Goal: Transaction & Acquisition: Purchase product/service

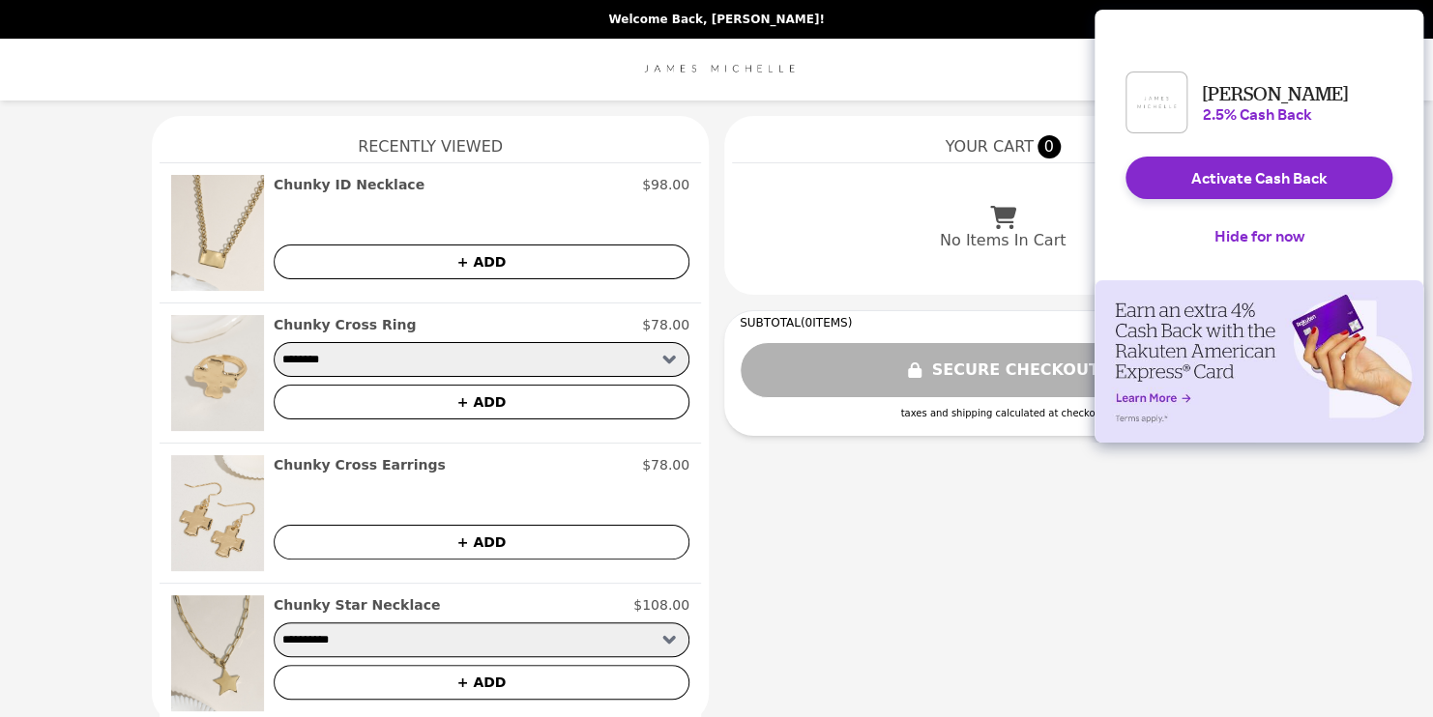
click at [659, 357] on select "******** ******** ******** ******** ******** *********" at bounding box center [482, 359] width 416 height 35
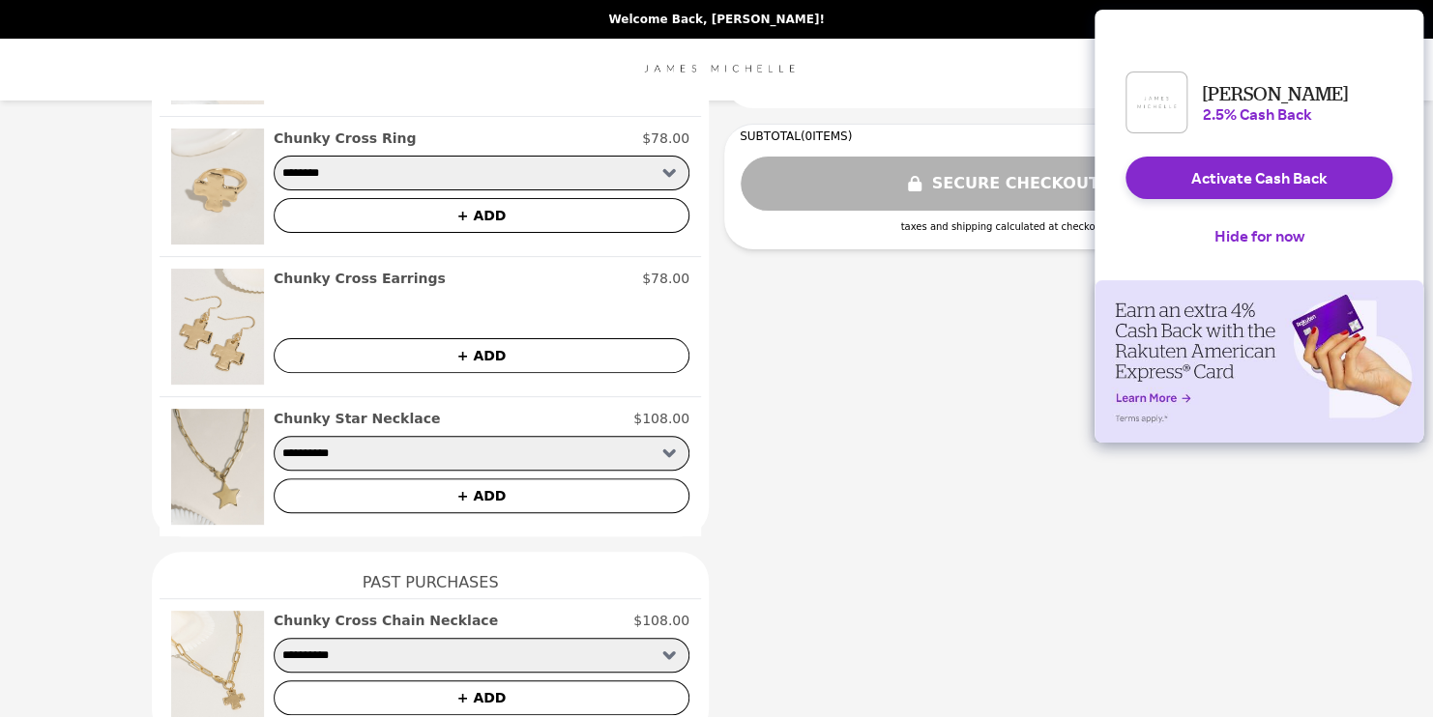
scroll to position [206, 0]
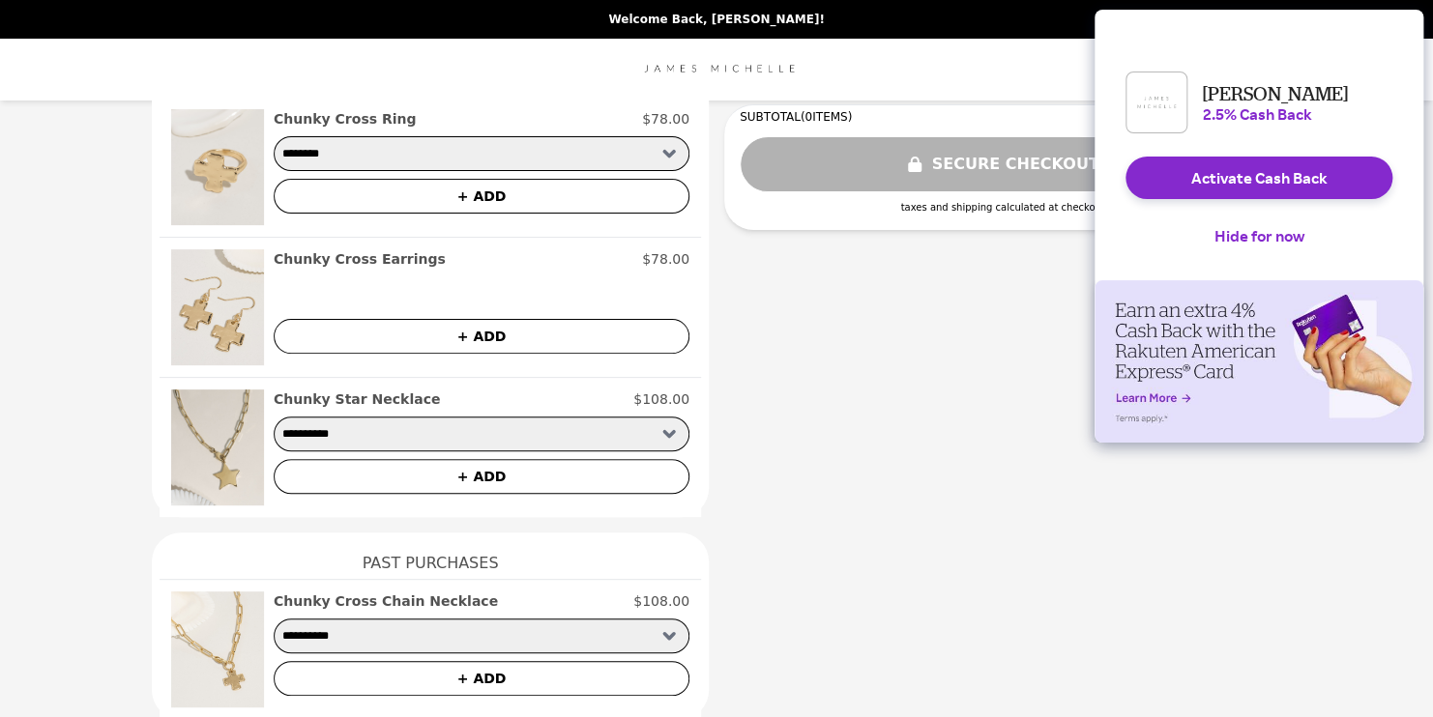
click at [362, 260] on h2 "Chunky Cross Earrings" at bounding box center [360, 258] width 172 height 19
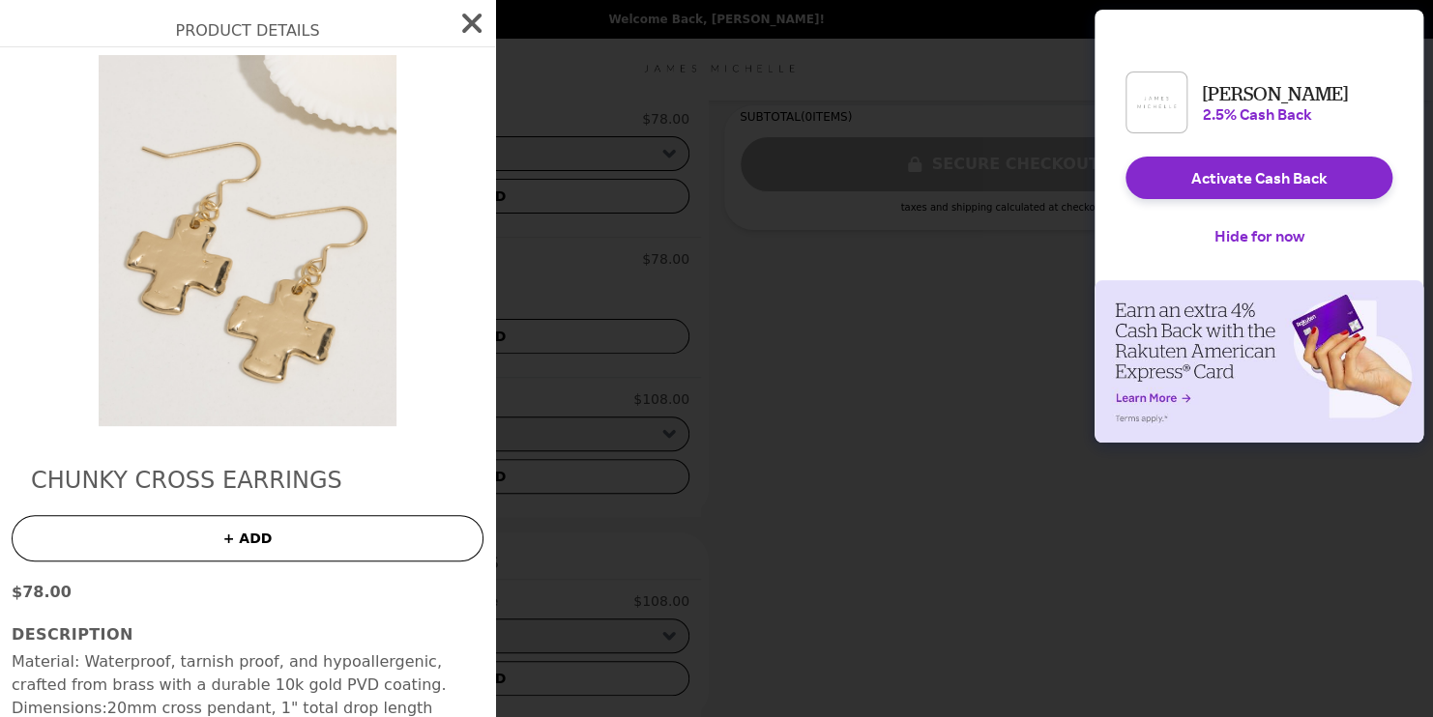
scroll to position [14, 0]
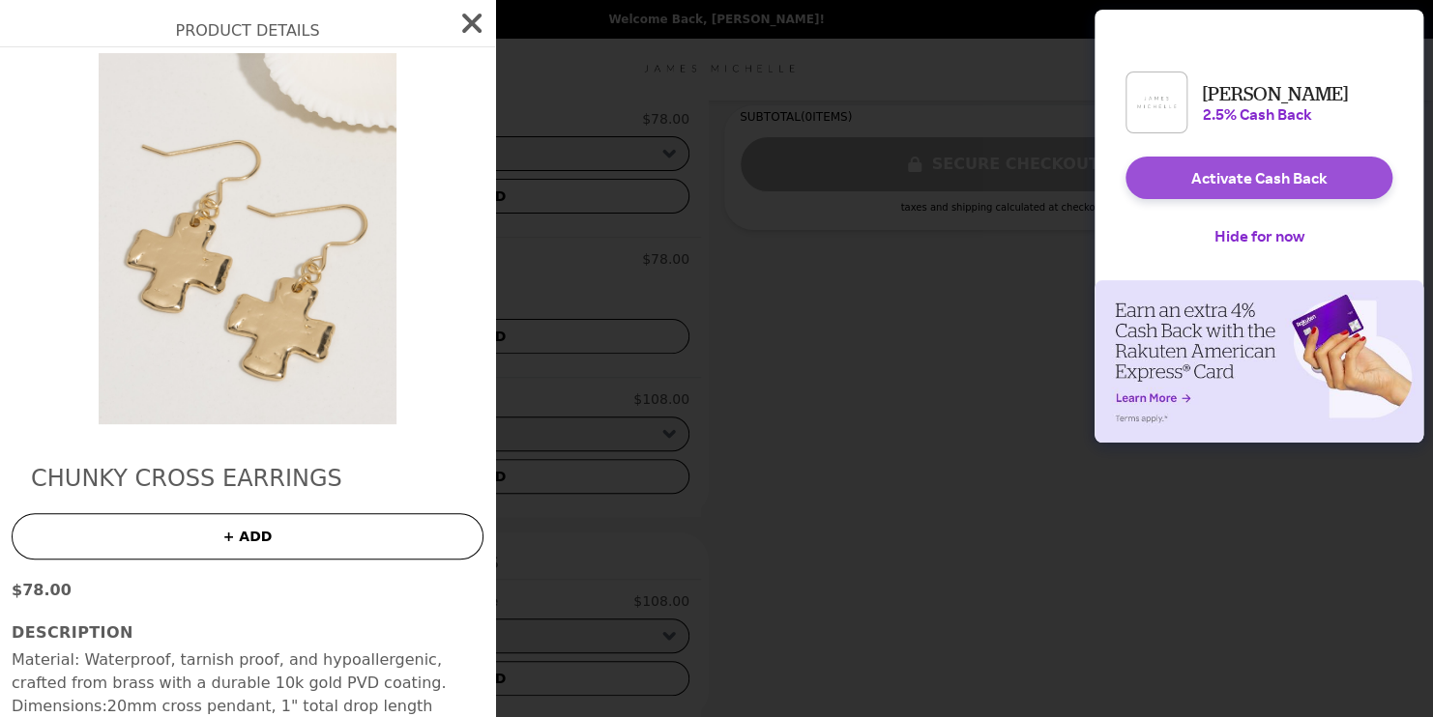
click at [1258, 197] on button "Activate Cash Back" at bounding box center [1258, 178] width 267 height 43
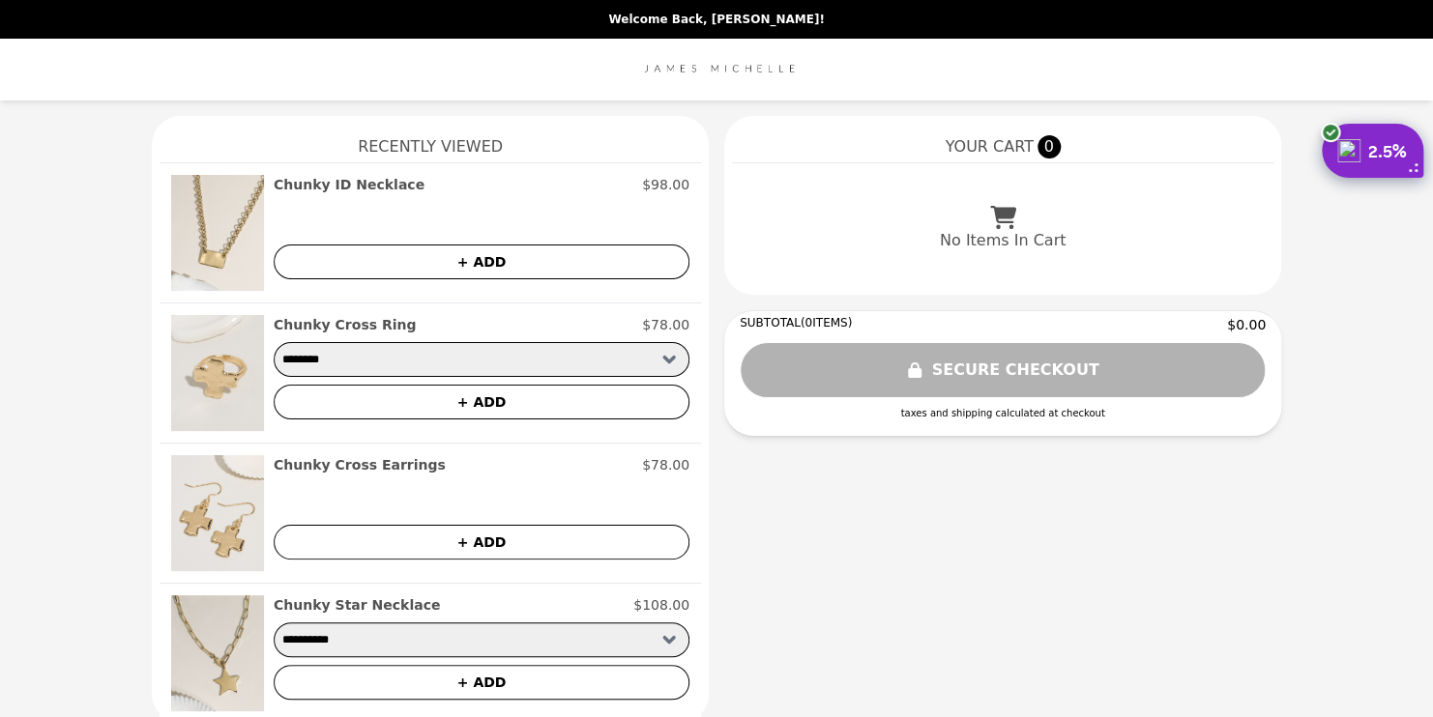
click at [413, 462] on div "Chunky Cross Earrings $78.00" at bounding box center [482, 464] width 416 height 19
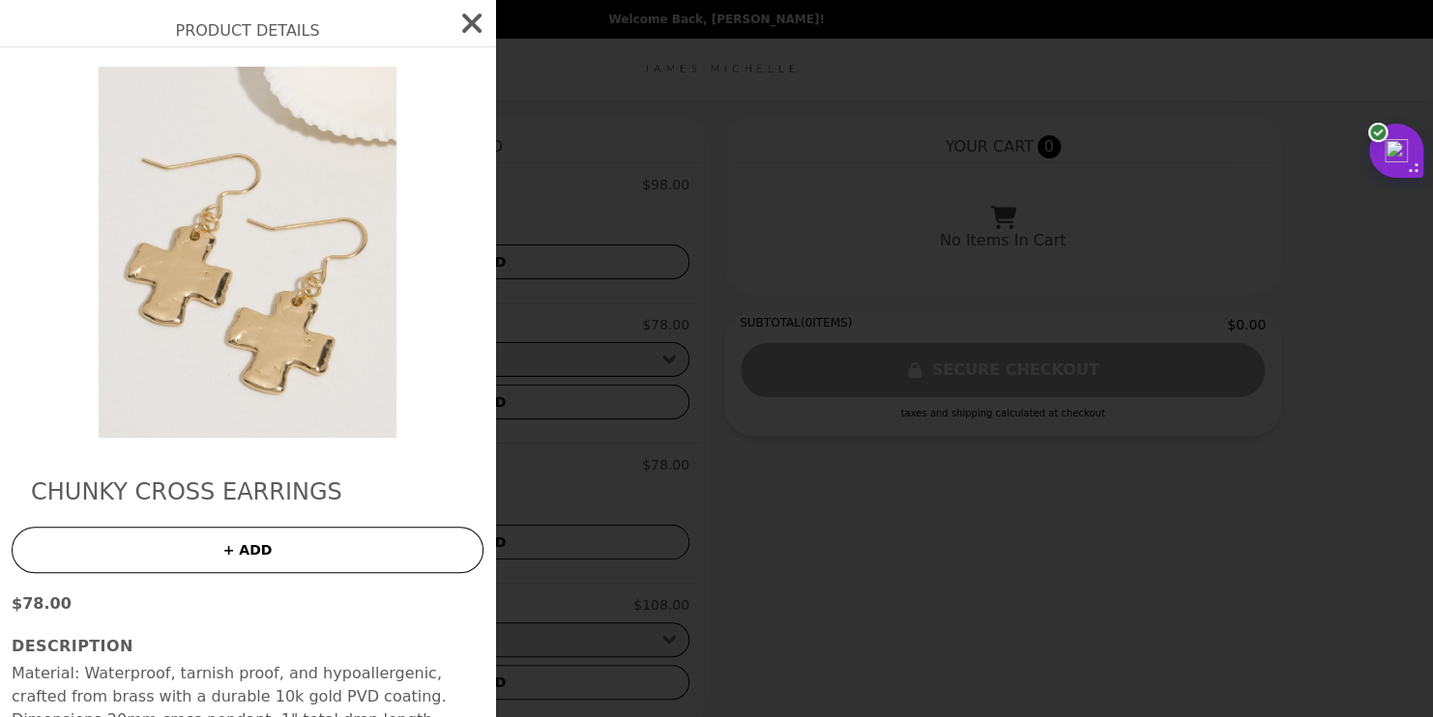
click at [462, 20] on icon "button" at bounding box center [471, 23] width 19 height 19
